Goal: Information Seeking & Learning: Learn about a topic

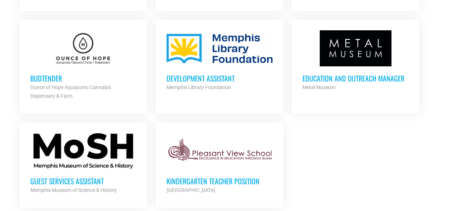
scroll to position [818, 0]
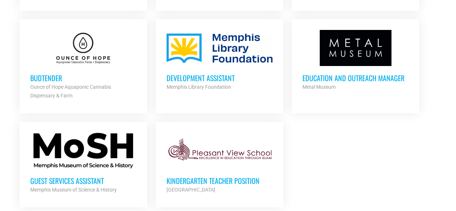
click at [48, 75] on h3 "Budtender" at bounding box center [83, 77] width 106 height 9
click at [68, 151] on div at bounding box center [83, 151] width 106 height 36
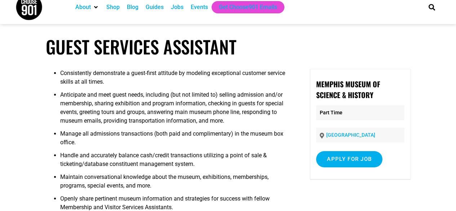
scroll to position [10, 0]
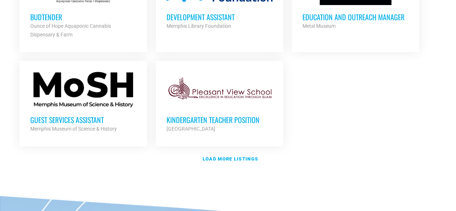
scroll to position [879, 0]
click at [242, 152] on link "Load more listings" at bounding box center [227, 158] width 425 height 17
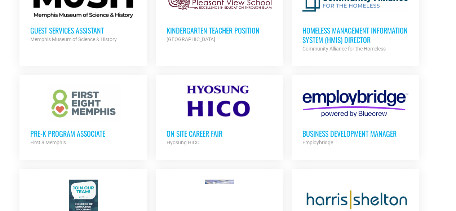
scroll to position [968, 0]
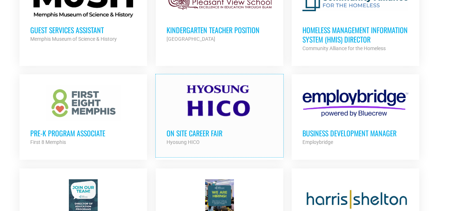
click at [242, 152] on link "On Site Career Fair Hyosung HICO Partner Org Full Time" at bounding box center [219, 115] width 127 height 83
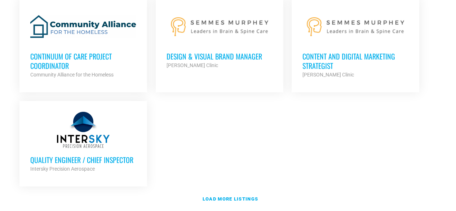
scroll to position [1579, 0]
click at [232, 196] on strong "Load more listings" at bounding box center [229, 198] width 55 height 5
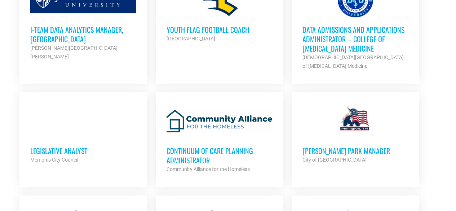
scroll to position [2022, 0]
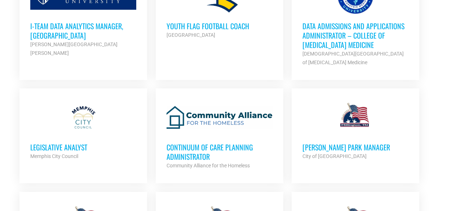
click at [328, 143] on h3 "[PERSON_NAME] PARK MANAGER" at bounding box center [355, 146] width 106 height 9
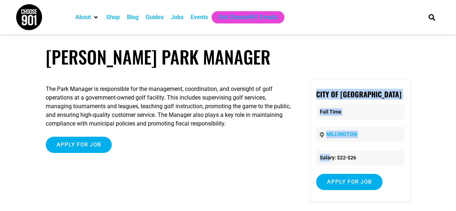
drag, startPoint x: 0, startPoint y: 0, endPoint x: 212, endPoint y: 145, distance: 256.8
click at [212, 145] on div "The Park Manager is responsible for the management, coordination, and oversight…" at bounding box center [228, 146] width 364 height 134
click at [212, 145] on div "Apply for job To apply for this job please visit www.millingtontn.gov ." at bounding box center [169, 144] width 246 height 16
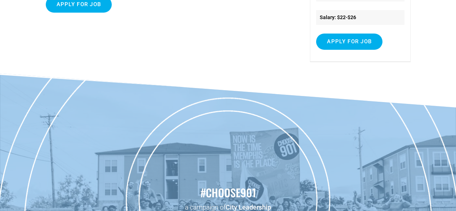
scroll to position [140, 0]
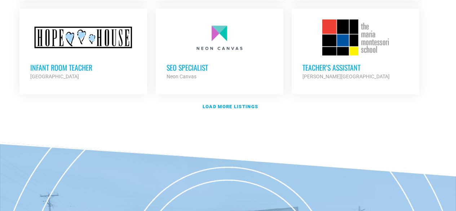
scroll to position [2317, 0]
click at [224, 103] on strong "Load more listings" at bounding box center [229, 105] width 55 height 5
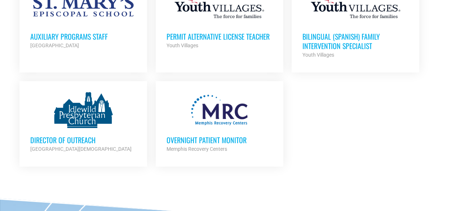
scroll to position [2947, 0]
